Goal: Information Seeking & Learning: Learn about a topic

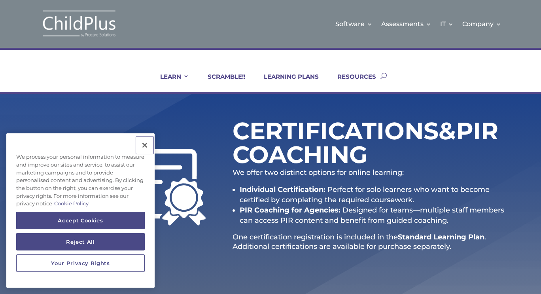
click at [142, 142] on button "Close" at bounding box center [144, 144] width 17 height 17
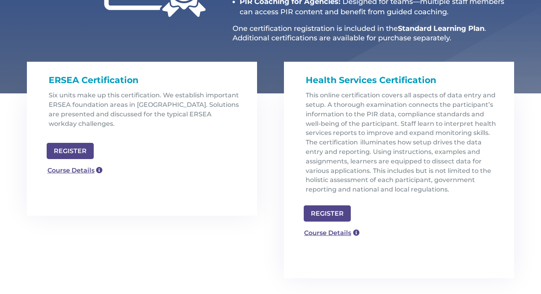
scroll to position [204, 0]
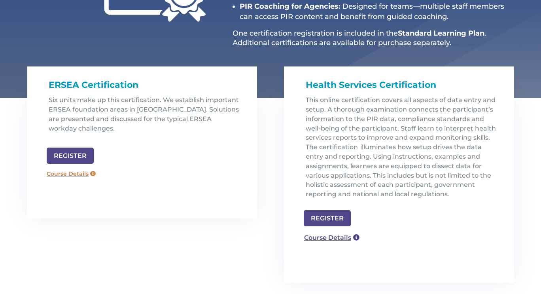
click at [59, 174] on link "Course Details" at bounding box center [71, 174] width 57 height 13
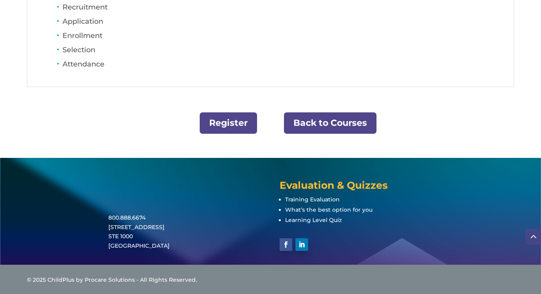
scroll to position [420, 0]
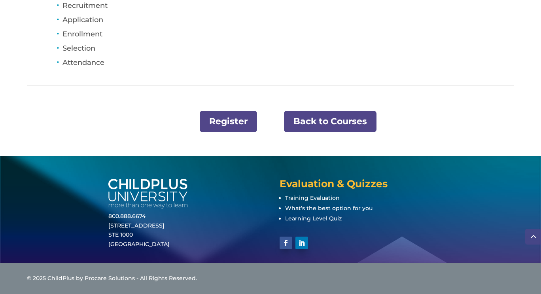
click at [321, 123] on link "Back to Courses" at bounding box center [330, 122] width 93 height 22
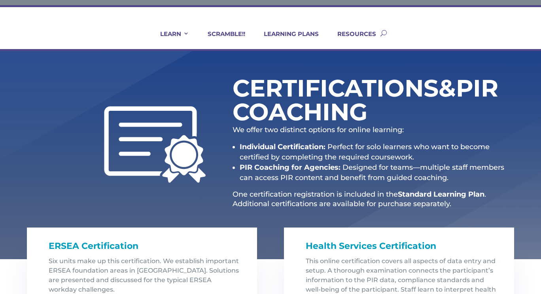
scroll to position [41, 0]
